Goal: Transaction & Acquisition: Download file/media

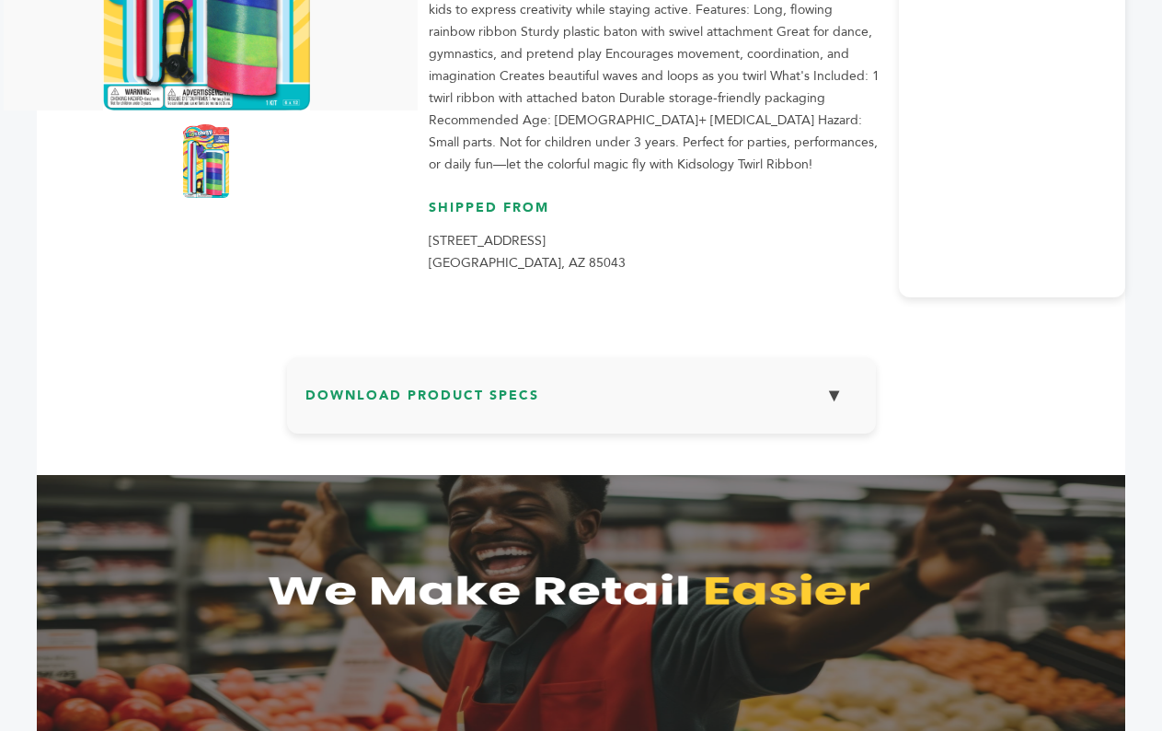
scroll to position [550, 0]
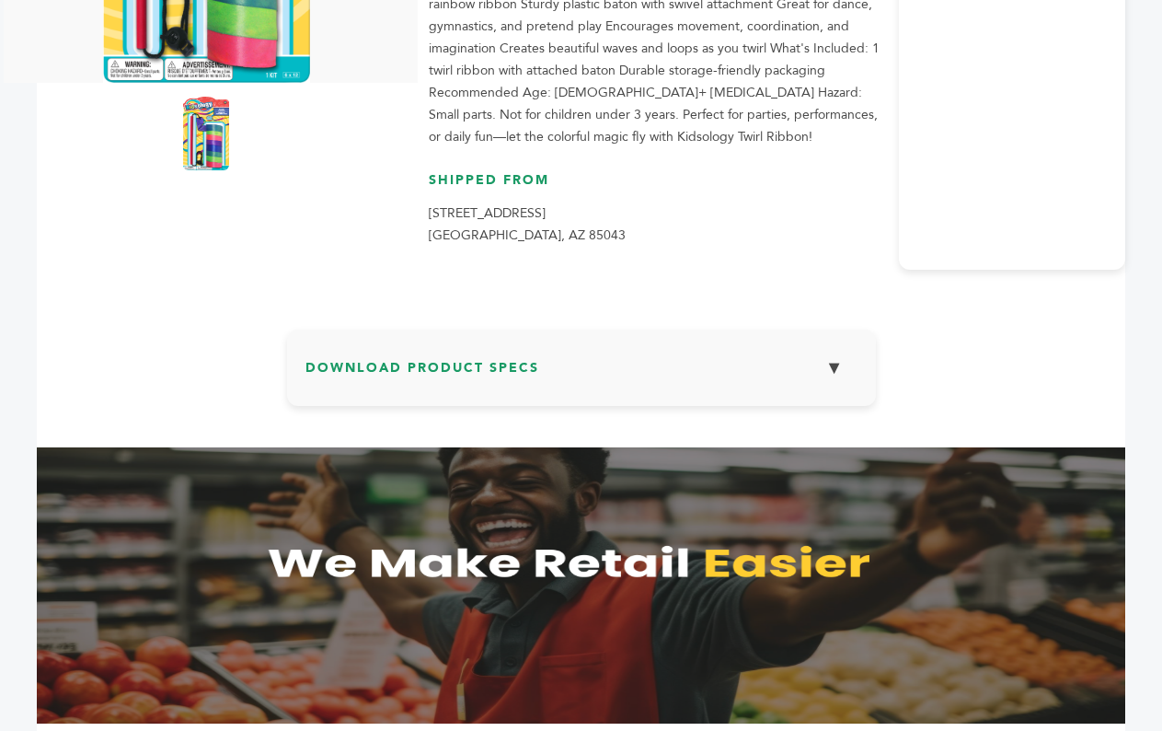
click at [604, 337] on section "Download Product Specs ▼ Product Specs" at bounding box center [581, 367] width 589 height 76
click at [611, 350] on h3 "Download Product Specs ▼" at bounding box center [581, 374] width 552 height 53
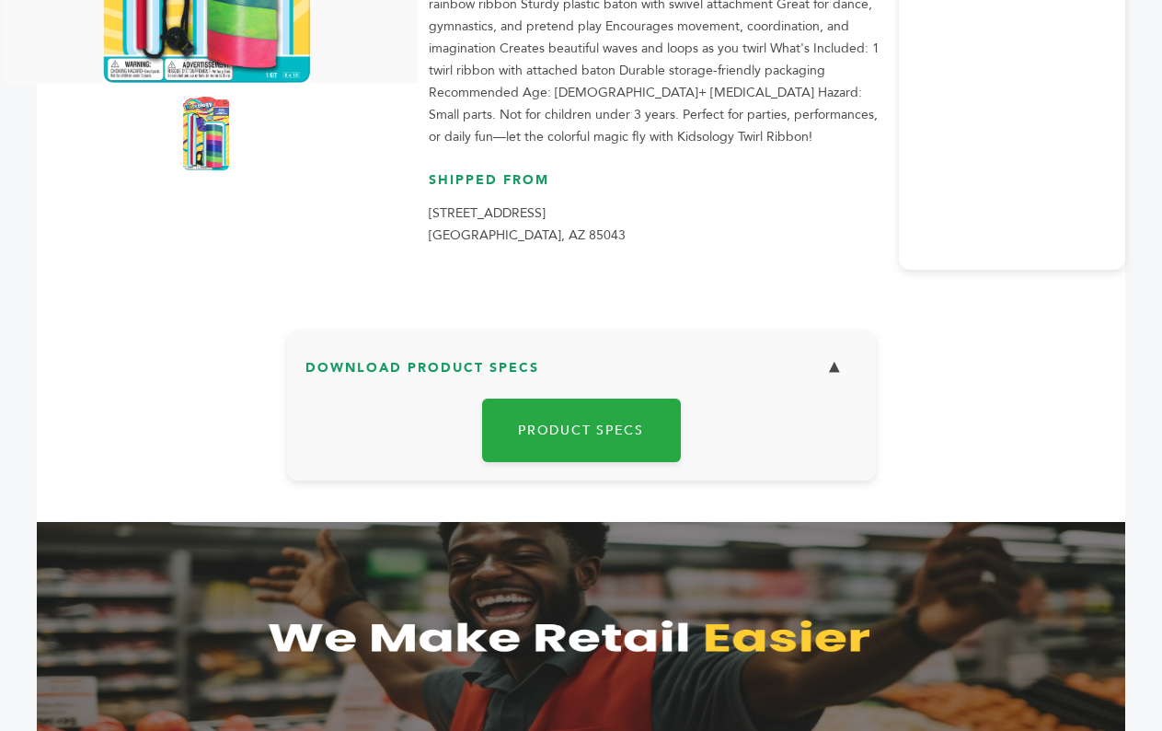
scroll to position [0, 0]
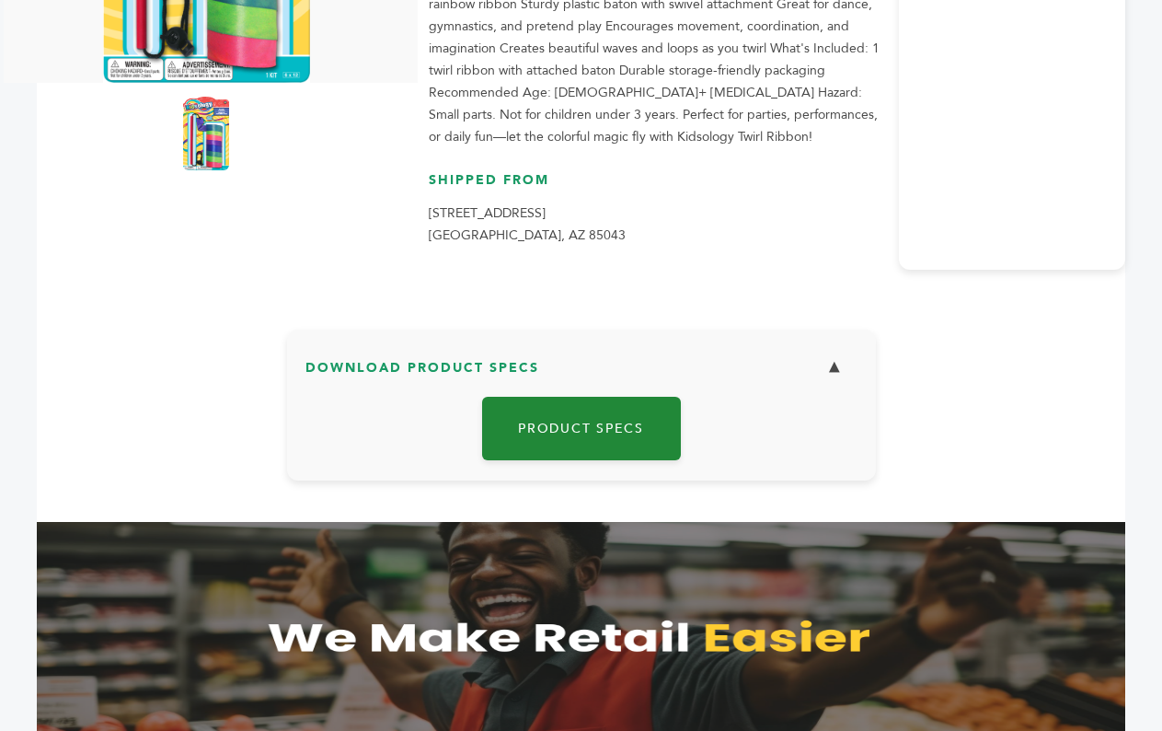
click at [629, 435] on link "Product Specs" at bounding box center [581, 428] width 199 height 63
